Goal: Find contact information: Find contact information

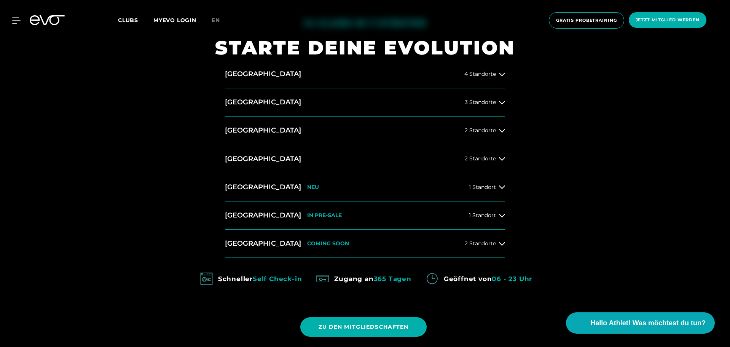
scroll to position [419, 0]
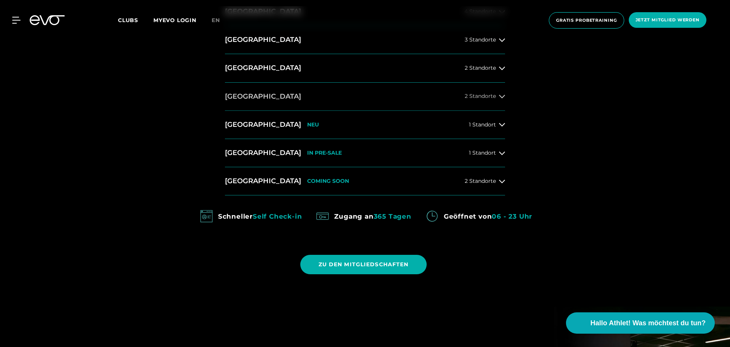
click at [504, 90] on button "[GEOGRAPHIC_DATA] 2 Standorte" at bounding box center [365, 97] width 280 height 28
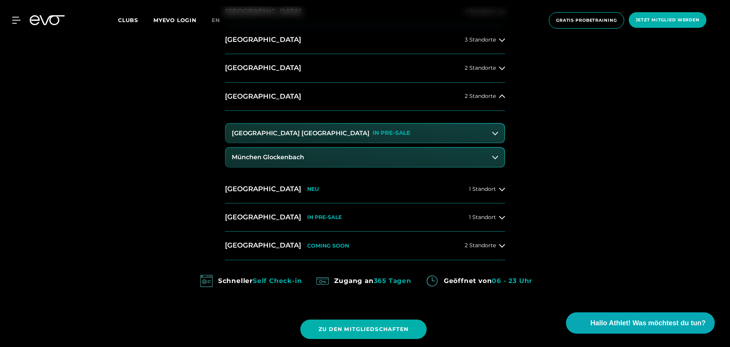
click at [427, 134] on button "[GEOGRAPHIC_DATA] Maxvorstadt IN PRE-SALE" at bounding box center [365, 133] width 279 height 19
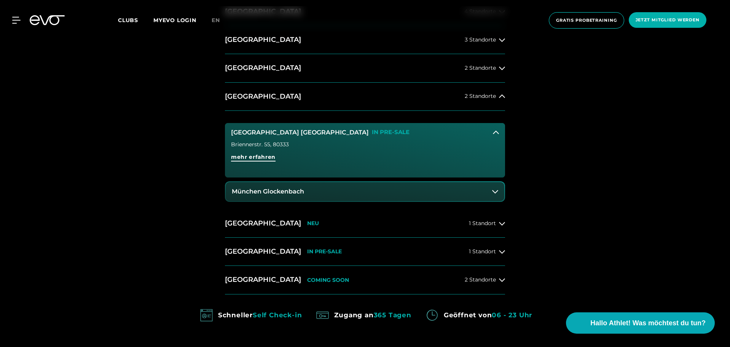
click at [267, 158] on span "mehr erfahren" at bounding box center [253, 157] width 45 height 8
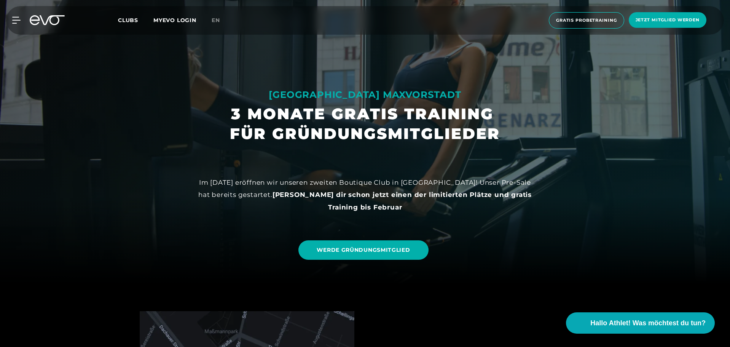
scroll to position [76, 0]
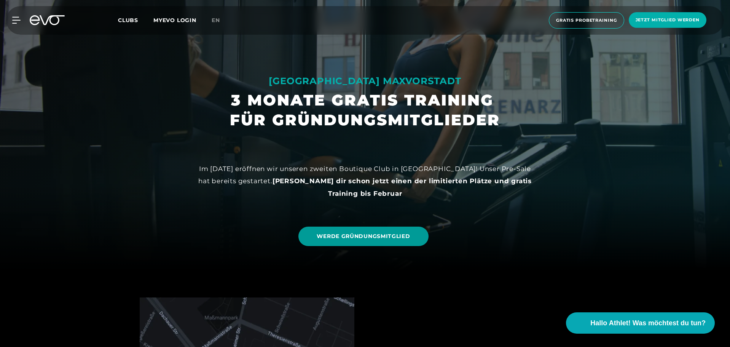
click at [384, 237] on span "WERDE GRÜNDUNGSMITGLIED" at bounding box center [363, 236] width 93 height 8
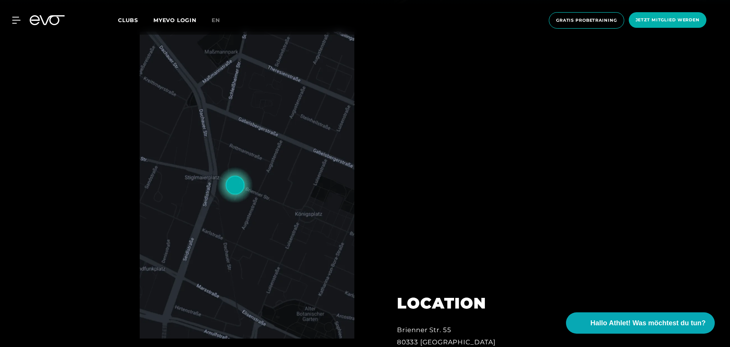
scroll to position [457, 0]
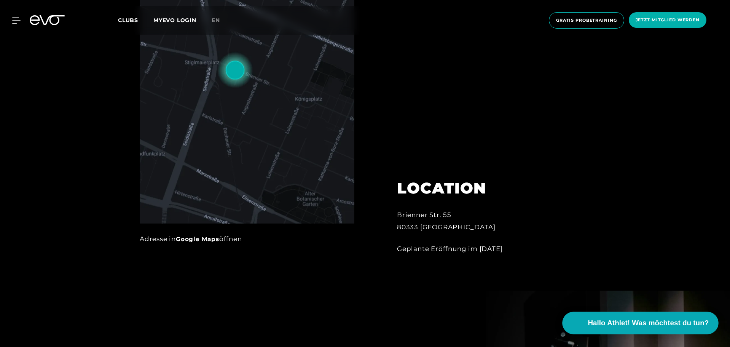
click at [645, 329] on button "Hallo Athlet! Was möchtest du tun?" at bounding box center [641, 323] width 156 height 22
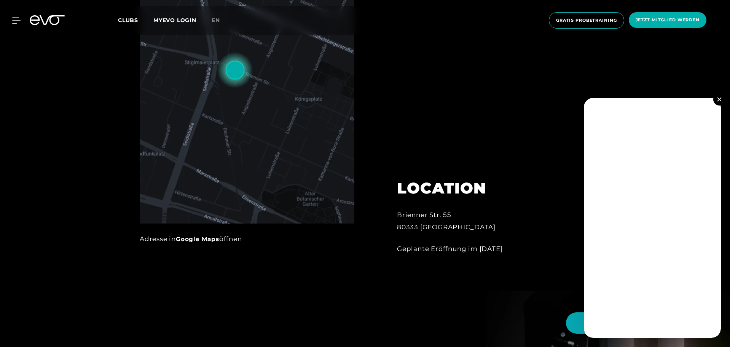
click at [718, 99] on img at bounding box center [720, 99] width 4 height 4
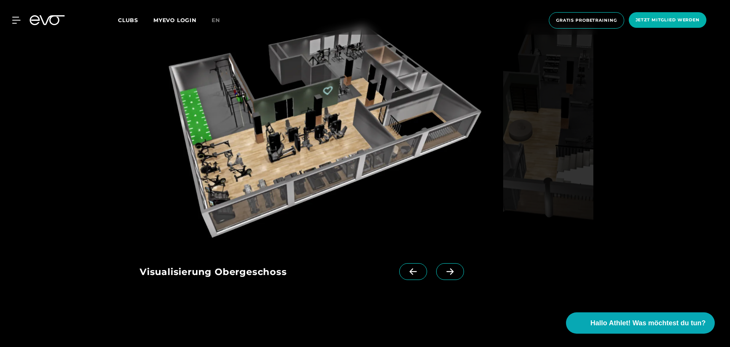
scroll to position [1181, 0]
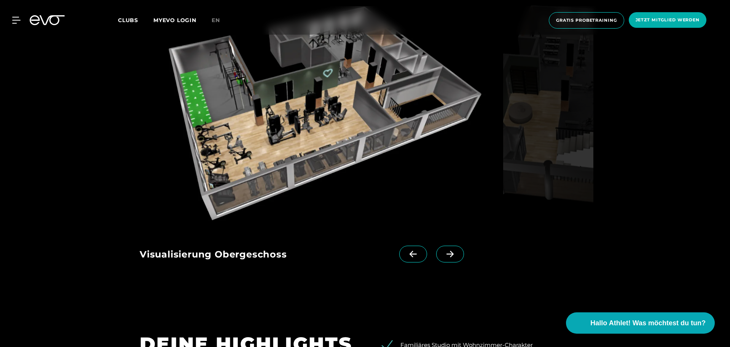
click at [444, 251] on icon at bounding box center [450, 254] width 13 height 7
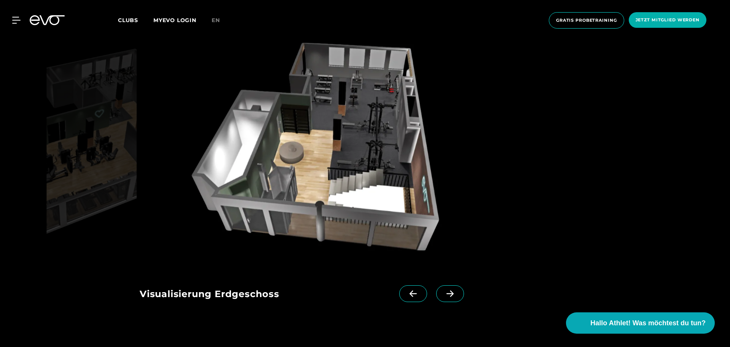
scroll to position [1104, 0]
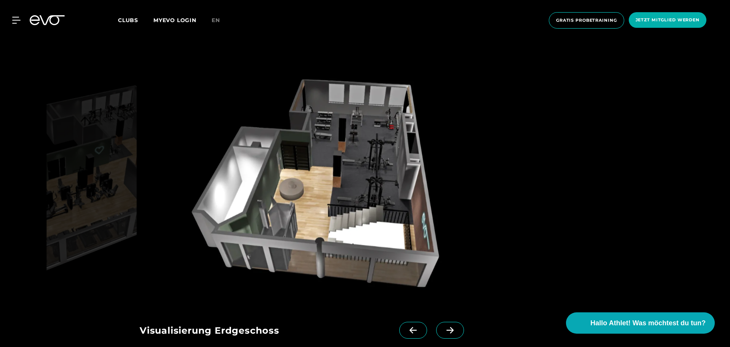
click at [436, 322] on span at bounding box center [450, 330] width 28 height 17
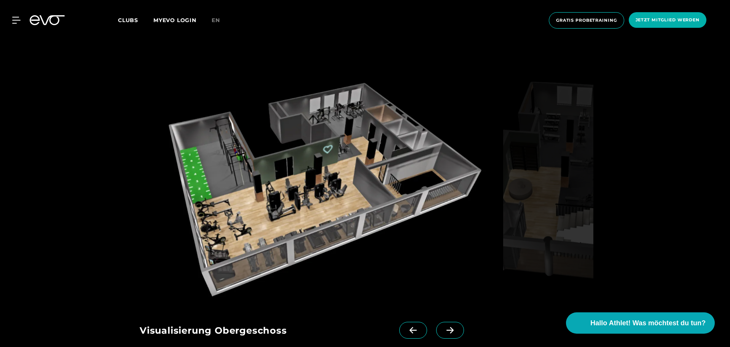
click at [436, 322] on span at bounding box center [450, 330] width 28 height 17
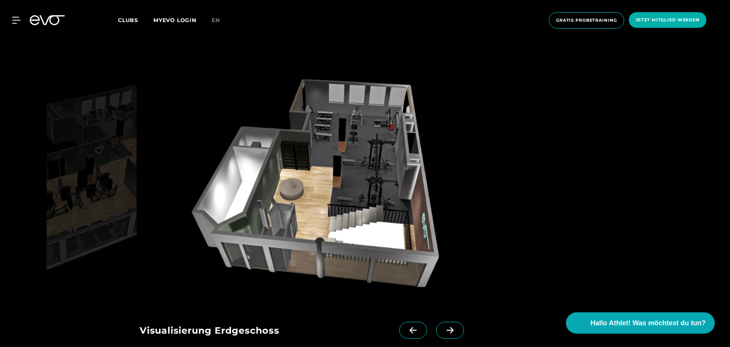
click at [408, 322] on span at bounding box center [414, 330] width 28 height 17
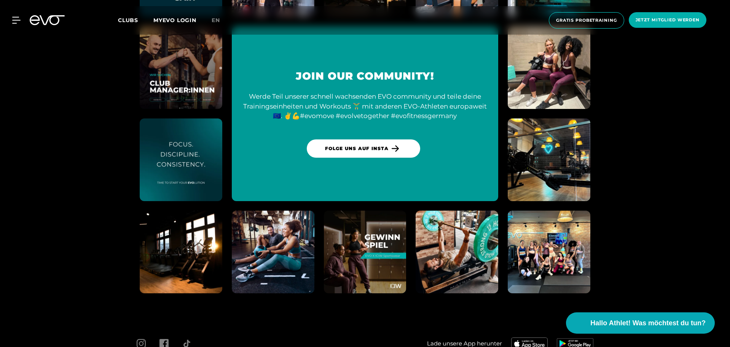
scroll to position [2139, 0]
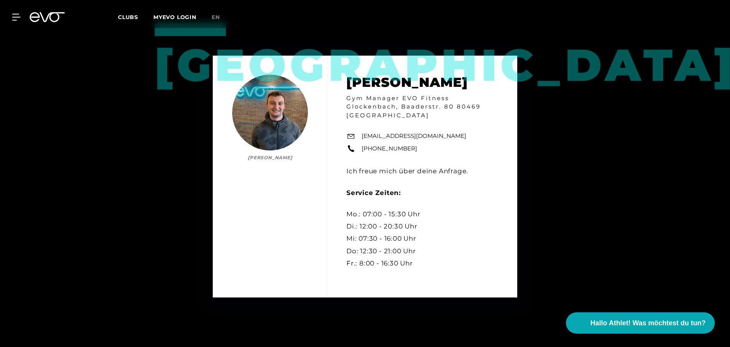
scroll to position [1028, 0]
